Goal: Find specific page/section: Find specific page/section

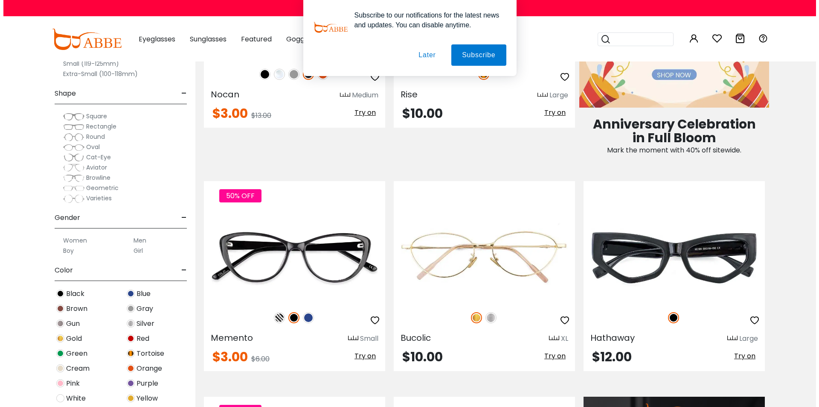
scroll to position [341, 0]
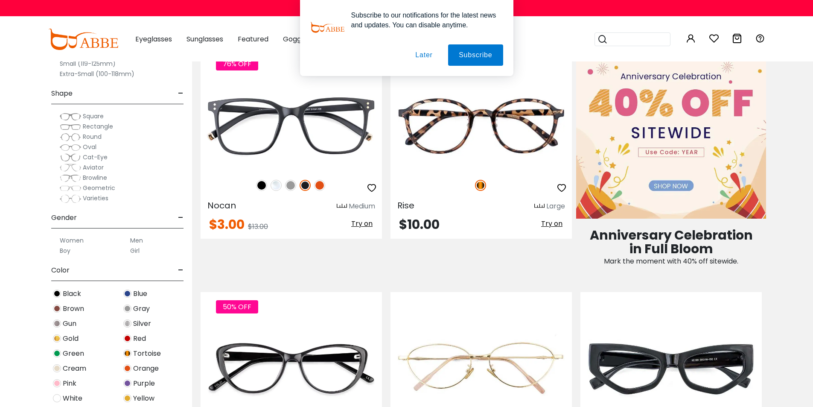
click at [629, 41] on div "Subscribe to our notifications for the latest news and updates. You can disable…" at bounding box center [406, 38] width 813 height 76
click at [630, 39] on div "Subscribe to our notifications for the latest news and updates. You can disable…" at bounding box center [406, 38] width 813 height 76
click at [419, 57] on button "Later" at bounding box center [424, 54] width 38 height 21
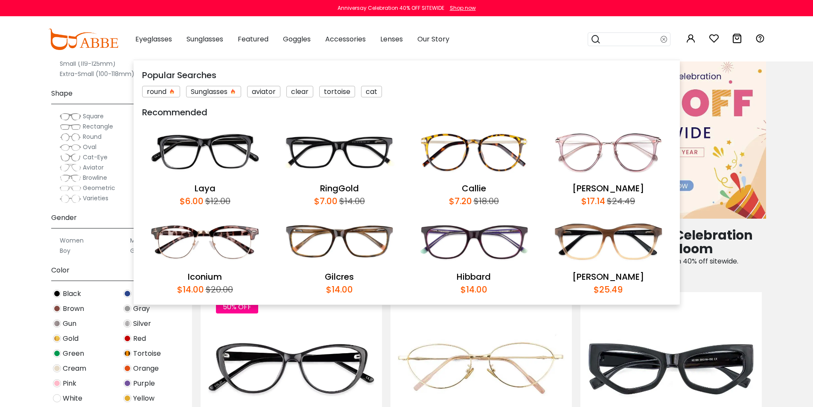
click at [640, 38] on input "search" at bounding box center [631, 39] width 60 height 13
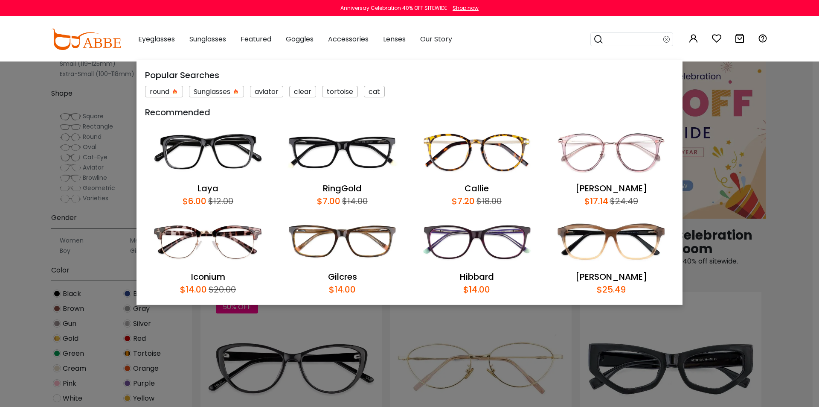
click at [640, 38] on input "search" at bounding box center [634, 39] width 60 height 13
click at [615, 39] on input "search" at bounding box center [634, 39] width 60 height 13
click at [632, 43] on input "search" at bounding box center [634, 39] width 60 height 13
click at [599, 41] on icon at bounding box center [599, 39] width 10 height 12
drag, startPoint x: 628, startPoint y: 46, endPoint x: 631, endPoint y: 39, distance: 6.9
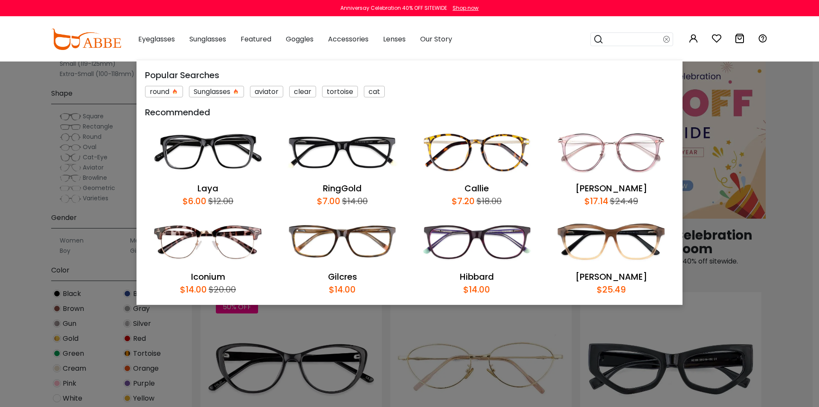
click at [630, 40] on div at bounding box center [632, 39] width 83 height 14
click at [632, 37] on input "search" at bounding box center [634, 39] width 60 height 13
